Goal: Task Accomplishment & Management: Manage account settings

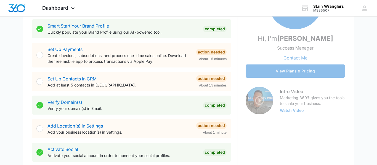
scroll to position [47, 0]
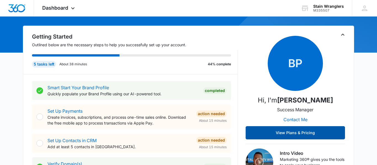
click at [303, 134] on button "View Plans & Pricing" at bounding box center [295, 132] width 99 height 13
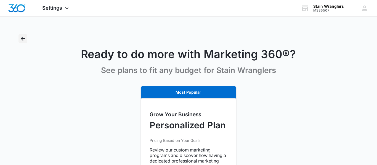
click at [23, 37] on icon "Back" at bounding box center [23, 38] width 7 height 7
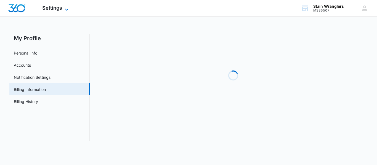
click at [66, 10] on icon at bounding box center [66, 9] width 7 height 7
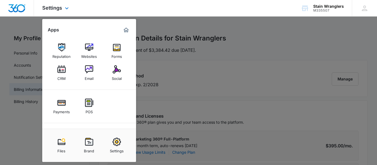
click at [126, 30] on img "Marketing 360® Dashboard" at bounding box center [126, 30] width 7 height 7
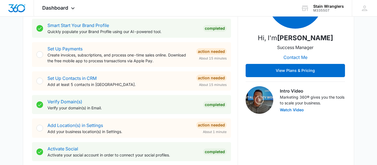
scroll to position [124, 0]
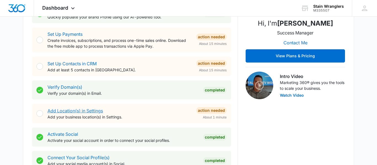
click at [91, 111] on link "Add Location(s) in Settings" at bounding box center [74, 111] width 55 height 6
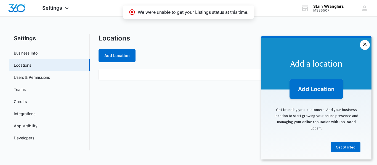
click at [363, 44] on link "×" at bounding box center [365, 45] width 10 height 10
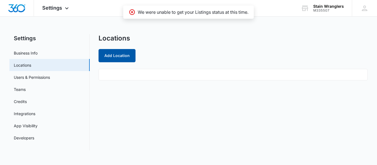
click at [118, 55] on button "Add Location" at bounding box center [116, 55] width 37 height 13
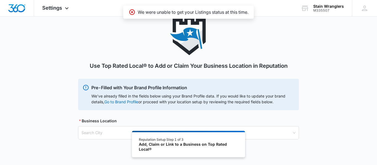
scroll to position [34, 0]
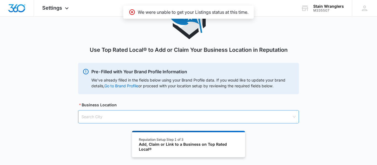
click at [153, 115] on input "search" at bounding box center [186, 117] width 210 height 13
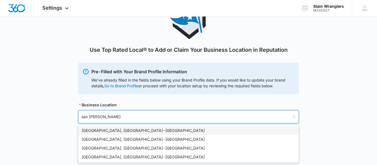
type input "san tan vall"
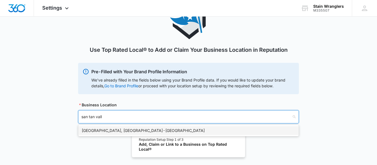
click at [137, 134] on div "San Tan Valley, AZ - USA" at bounding box center [188, 130] width 220 height 9
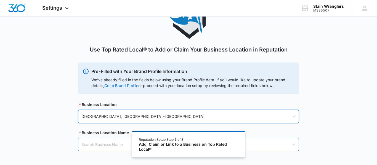
click at [113, 147] on input "search" at bounding box center [186, 144] width 210 height 13
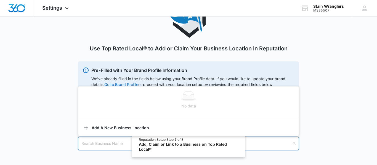
scroll to position [0, 0]
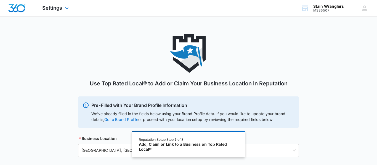
click at [13, 5] on img "Dashboard" at bounding box center [17, 8] width 18 height 8
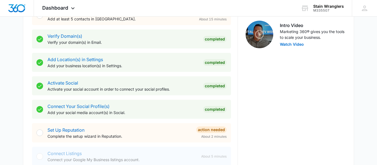
scroll to position [185, 0]
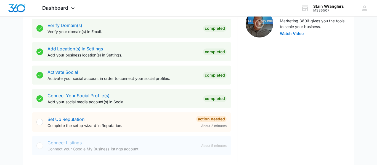
click at [71, 124] on p "Complete the setup wizard in Reputation." at bounding box center [119, 126] width 144 height 6
click at [75, 120] on link "Set Up Reputation" at bounding box center [65, 120] width 37 height 6
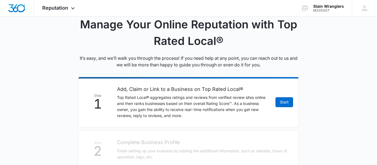
scroll to position [62, 0]
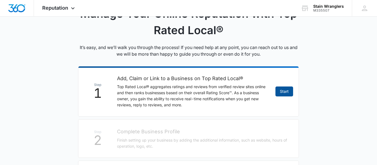
click at [284, 93] on link "Start" at bounding box center [284, 92] width 18 height 10
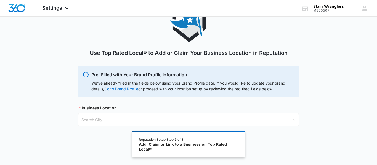
scroll to position [34, 0]
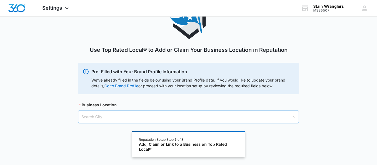
click at [141, 116] on input "search" at bounding box center [186, 117] width 210 height 13
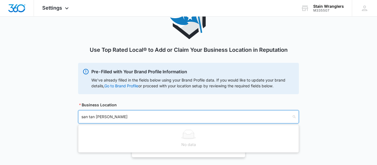
type input "san tan valley"
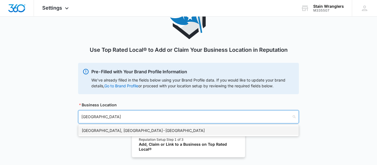
click at [99, 132] on div "San Tan Valley, AZ - USA" at bounding box center [189, 131] width 214 height 6
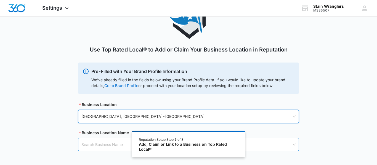
click at [105, 148] on input "search" at bounding box center [186, 144] width 210 height 13
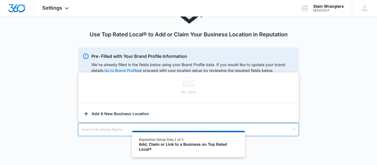
scroll to position [62, 0]
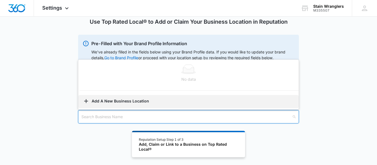
click at [116, 102] on button "Add A New Business Location" at bounding box center [188, 101] width 220 height 13
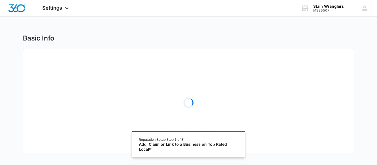
select select "Arizona"
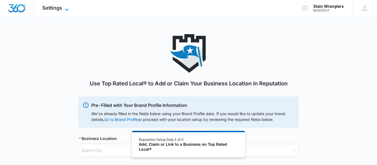
click at [64, 8] on icon at bounding box center [66, 9] width 7 height 7
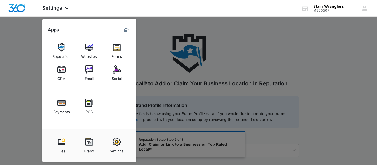
click at [230, 99] on div at bounding box center [188, 82] width 377 height 165
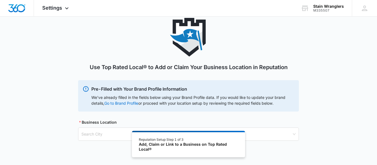
scroll to position [31, 0]
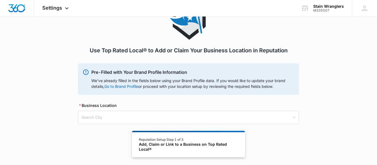
scroll to position [34, 0]
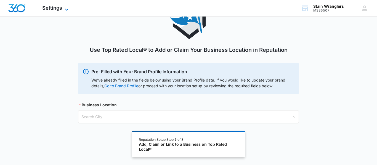
click at [49, 7] on span "Settings" at bounding box center [52, 8] width 20 height 6
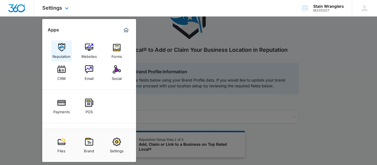
click at [67, 48] on link "Reputation" at bounding box center [61, 51] width 21 height 21
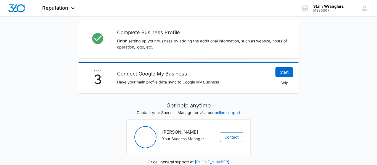
scroll to position [223, 0]
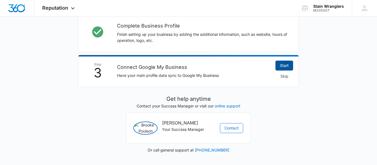
click at [286, 66] on link "Start" at bounding box center [284, 66] width 18 height 10
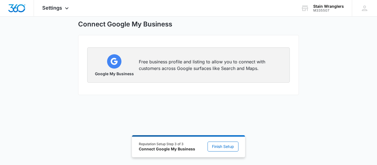
scroll to position [26, 0]
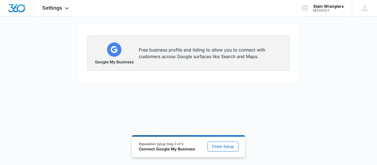
click at [193, 57] on p "Free business profile and listing to allow you to connect with customers across…" at bounding box center [211, 53] width 144 height 13
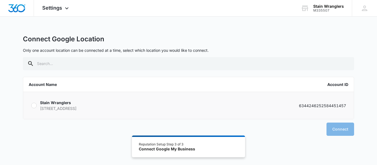
click at [140, 113] on label "Stain Wranglers [STREET_ADDRESS] 6344246252584451457" at bounding box center [188, 105] width 331 height 27
click at [31, 106] on input "Stain Wranglers 3976 e rose quartz ln San Tan Valley AZ 85143 63442462525844514…" at bounding box center [31, 106] width 0 height 0
radio input "true"
click at [338, 129] on button "Connect" at bounding box center [340, 129] width 28 height 13
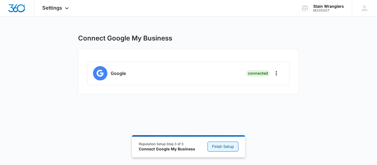
click at [226, 145] on span "Finish Setup" at bounding box center [223, 147] width 22 height 6
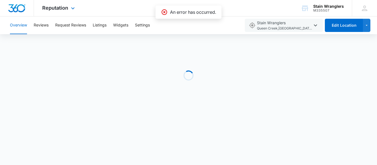
click at [60, 11] on div "Reputation Apps Reputation Websites Forms CRM Email Social Payments POS Content…" at bounding box center [59, 8] width 50 height 16
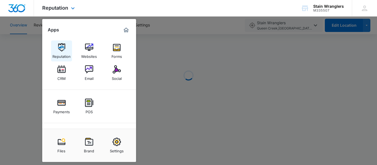
click at [61, 45] on img at bounding box center [61, 47] width 8 height 8
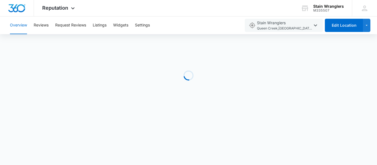
click at [22, 23] on button "Overview" at bounding box center [18, 26] width 17 height 18
click at [14, 7] on img "Dashboard" at bounding box center [17, 8] width 18 height 8
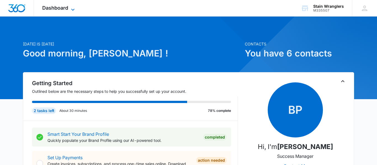
click at [71, 9] on icon at bounding box center [73, 9] width 7 height 7
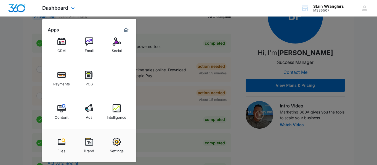
scroll to position [154, 0]
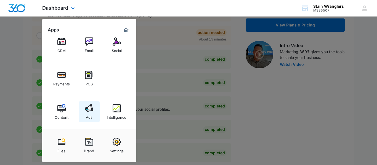
click at [94, 111] on link "Ads" at bounding box center [89, 112] width 21 height 21
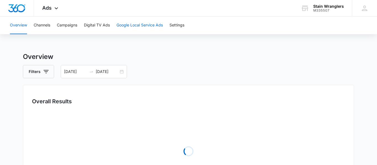
click at [142, 28] on button "Google Local Service Ads" at bounding box center [139, 26] width 46 height 18
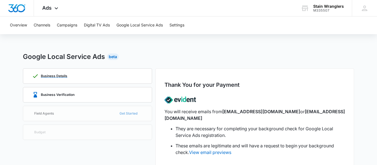
click at [58, 76] on p "Business Details" at bounding box center [54, 75] width 26 height 3
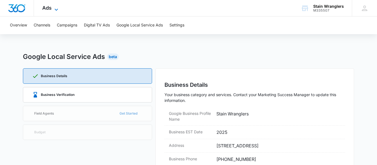
click at [48, 7] on span "Ads" at bounding box center [46, 8] width 9 height 6
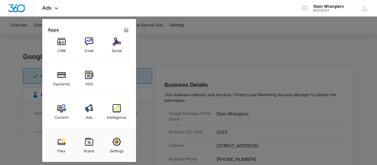
click at [199, 48] on div at bounding box center [188, 82] width 377 height 165
